Goal: Transaction & Acquisition: Subscribe to service/newsletter

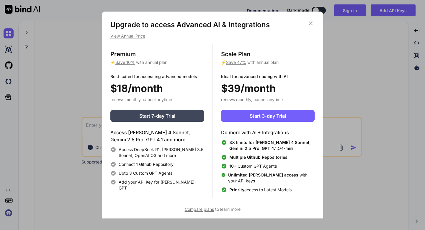
click at [130, 36] on p "View Annual Price" at bounding box center [212, 36] width 204 height 6
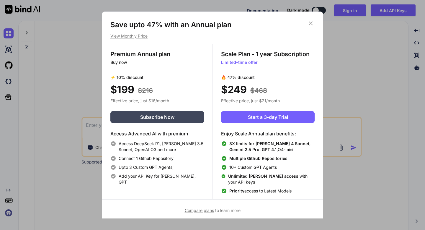
click at [130, 36] on p "View Monthly Price" at bounding box center [212, 36] width 204 height 6
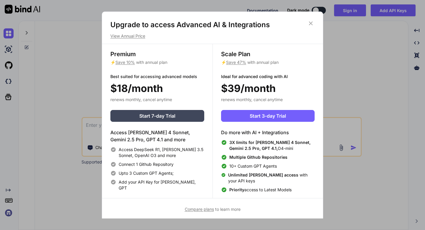
click at [130, 36] on p "View Annual Price" at bounding box center [212, 36] width 204 height 6
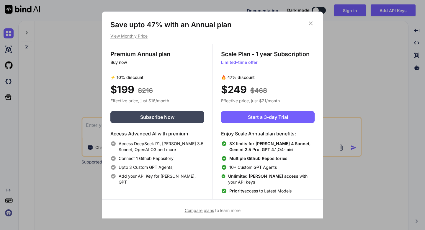
click at [130, 36] on p "View Monthly Price" at bounding box center [212, 36] width 204 height 6
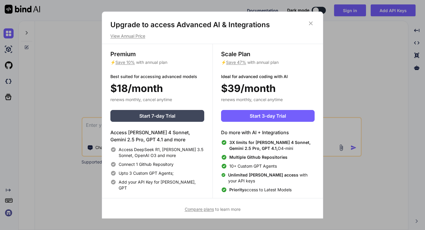
click at [200, 209] on span "Compare plans" at bounding box center [199, 208] width 29 height 5
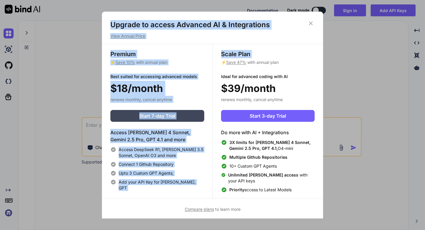
drag, startPoint x: 311, startPoint y: 22, endPoint x: 305, endPoint y: 59, distance: 38.1
click at [305, 59] on div "Upgrade to access Advanced AI & Integrations View Annual Price Premium ⚡ Save 1…" at bounding box center [212, 116] width 221 height 192
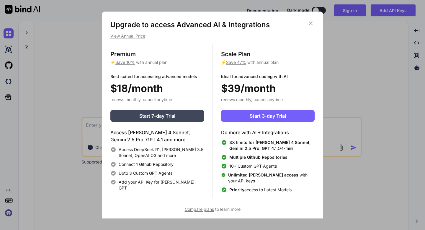
click at [305, 59] on p "⚡ Save 47% with annual plan" at bounding box center [268, 62] width 94 height 6
click at [174, 118] on span "Start 7-day Trial" at bounding box center [157, 115] width 36 height 7
